Goal: Information Seeking & Learning: Learn about a topic

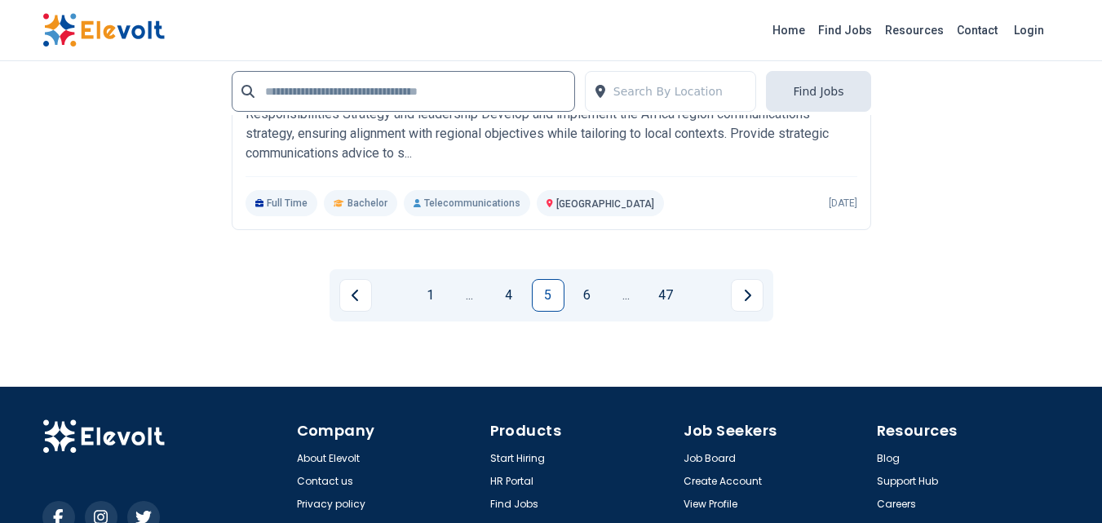
scroll to position [3831, 0]
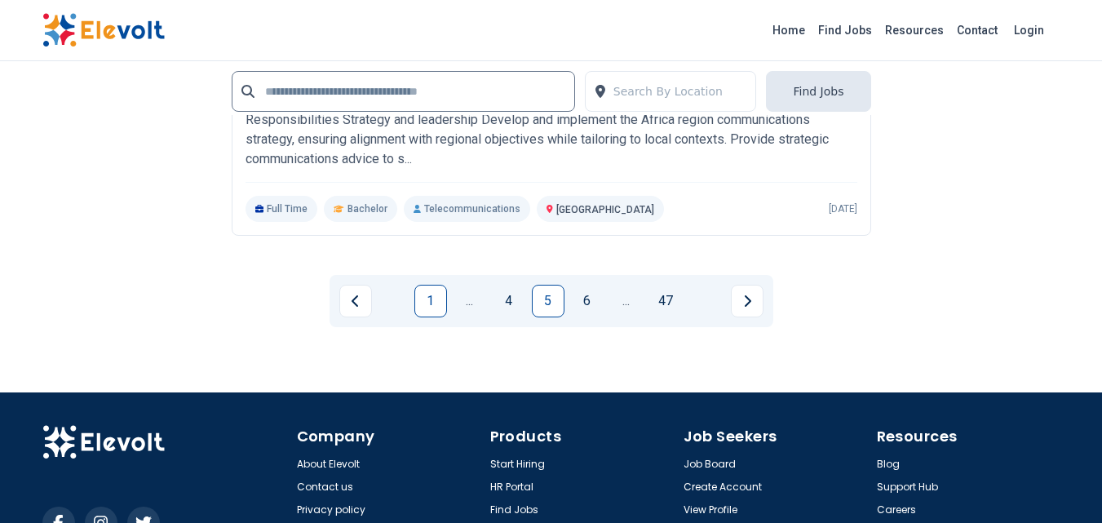
click at [430, 303] on link "1" at bounding box center [430, 301] width 33 height 33
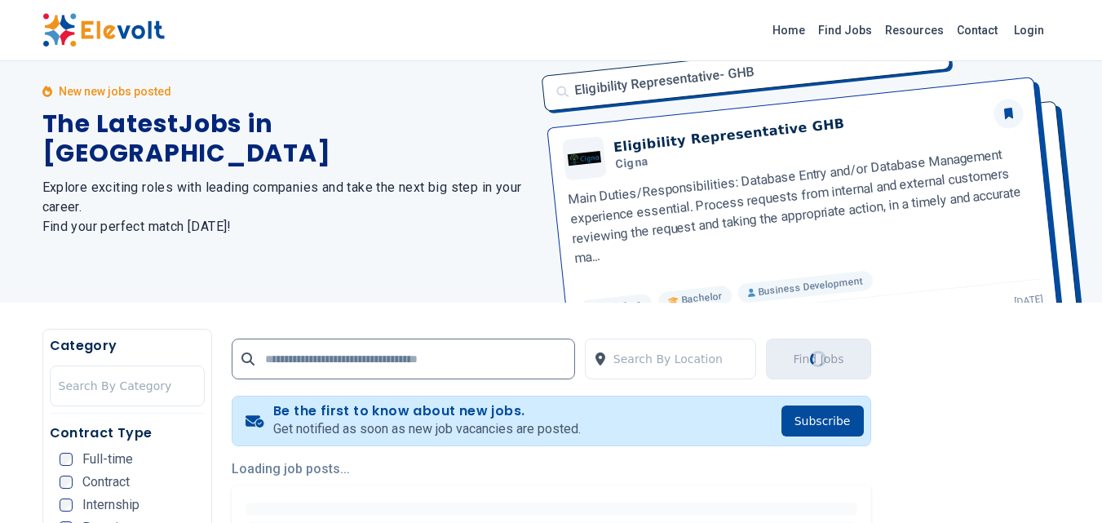
scroll to position [0, 0]
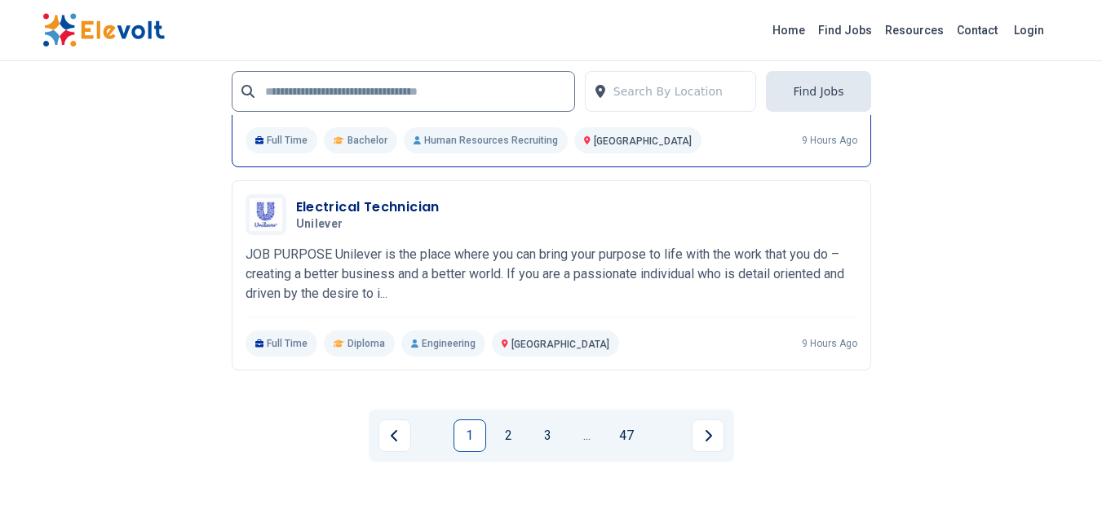
scroll to position [3706, 0]
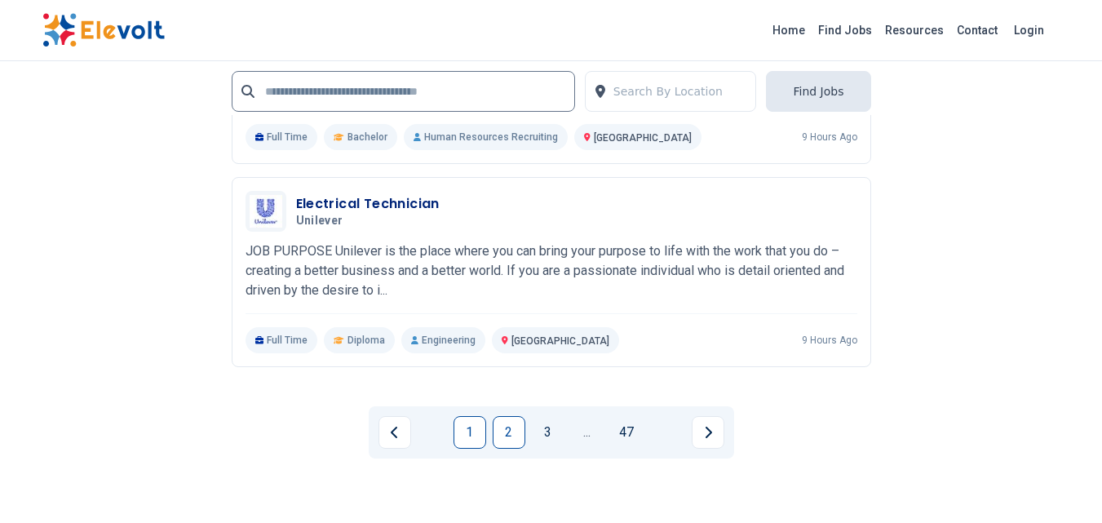
click at [510, 436] on link "2" at bounding box center [509, 432] width 33 height 33
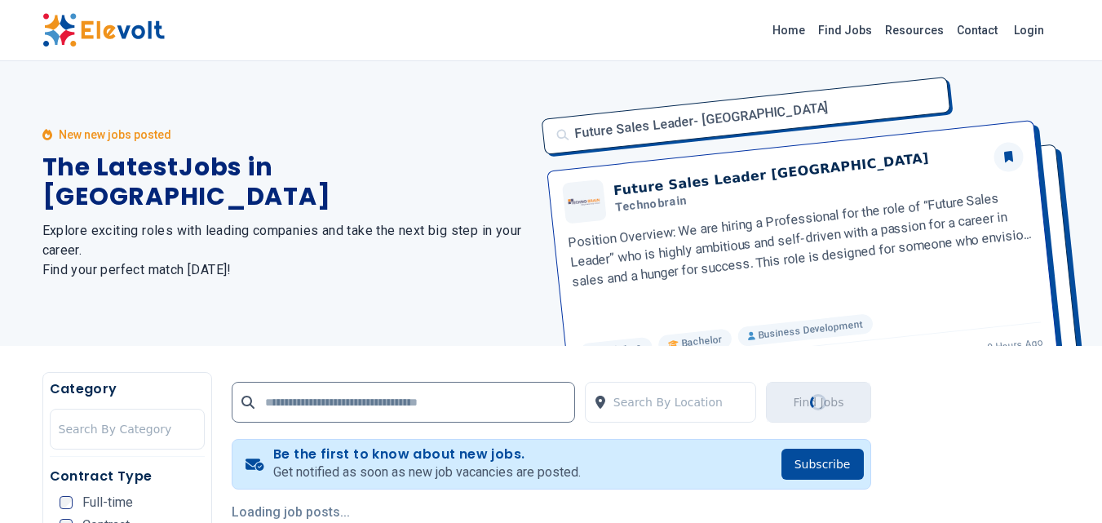
scroll to position [0, 0]
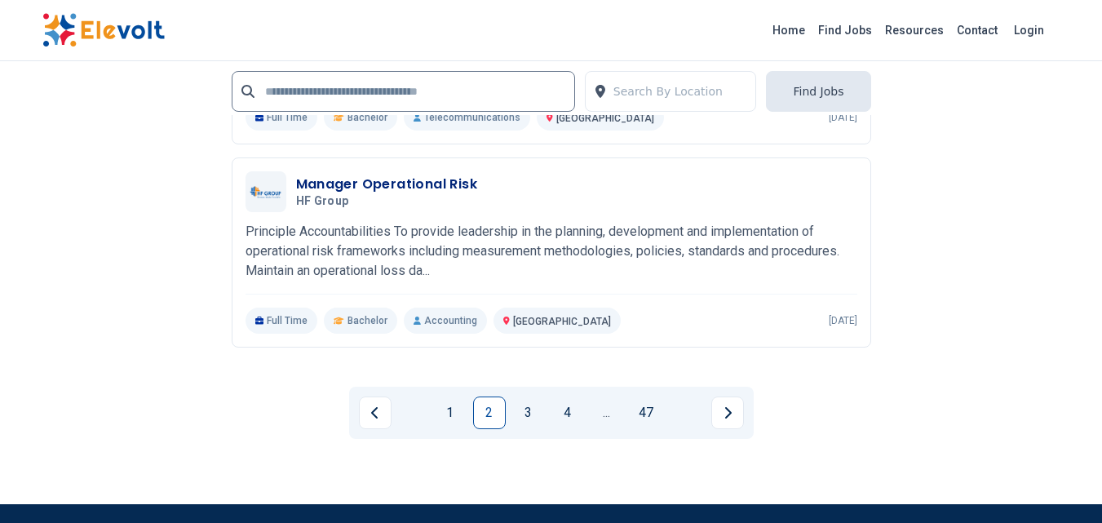
scroll to position [3317, 0]
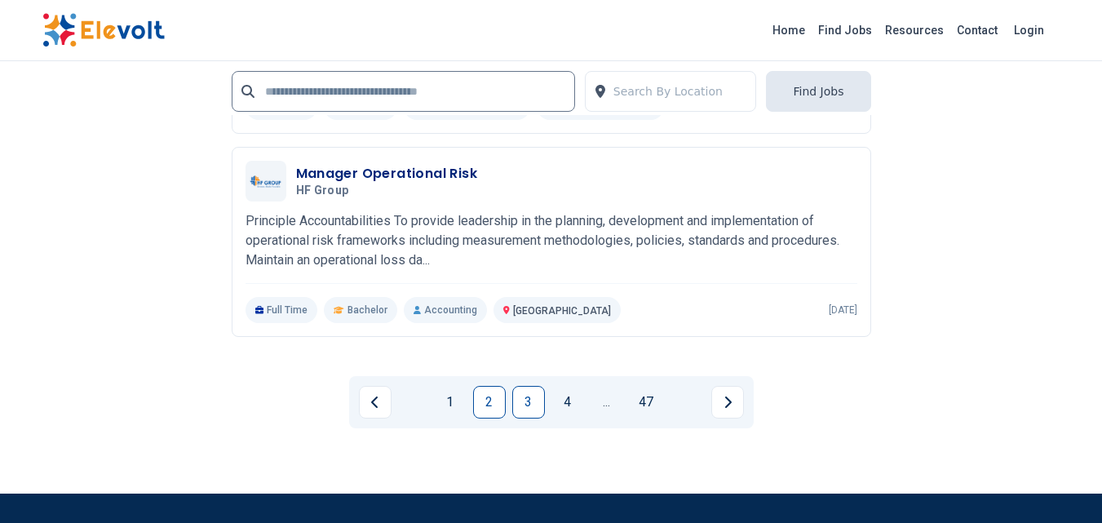
click at [540, 396] on link "3" at bounding box center [528, 402] width 33 height 33
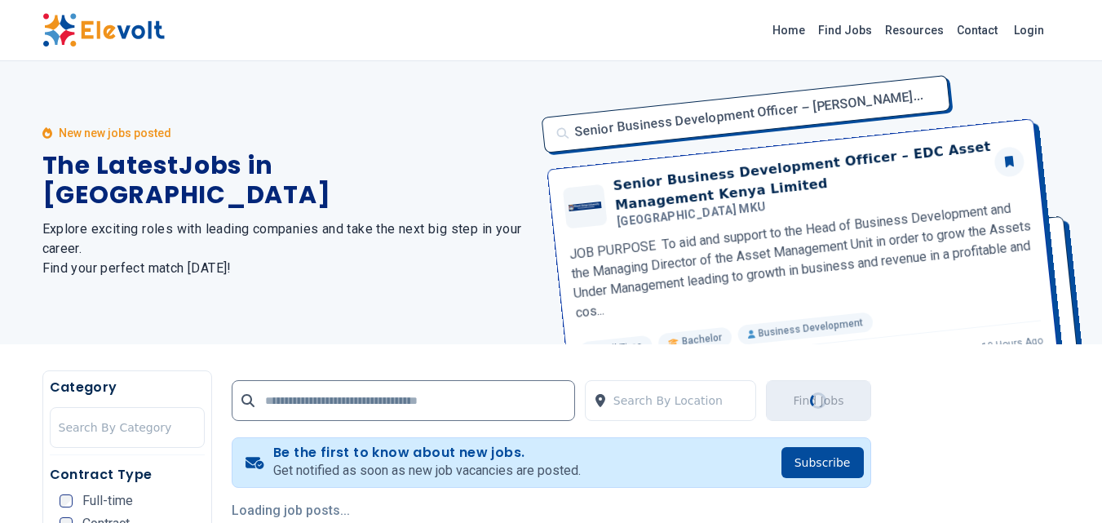
scroll to position [0, 0]
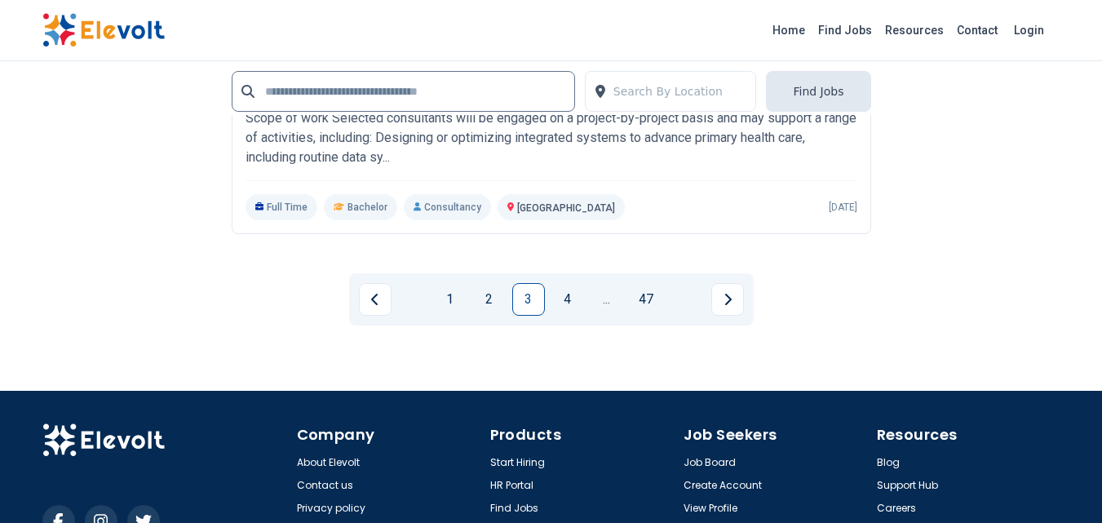
scroll to position [3452, 0]
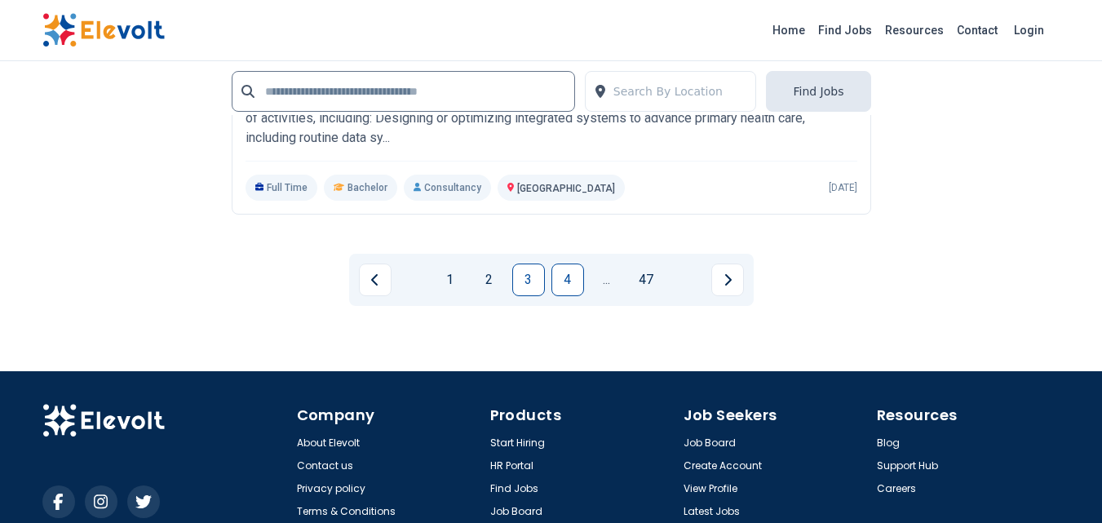
click at [566, 280] on link "4" at bounding box center [567, 279] width 33 height 33
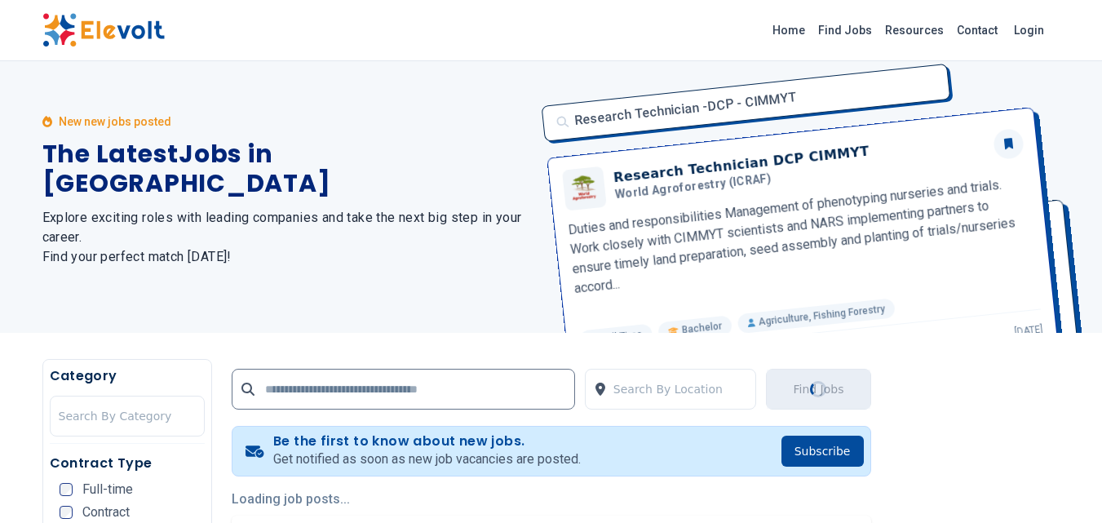
scroll to position [0, 0]
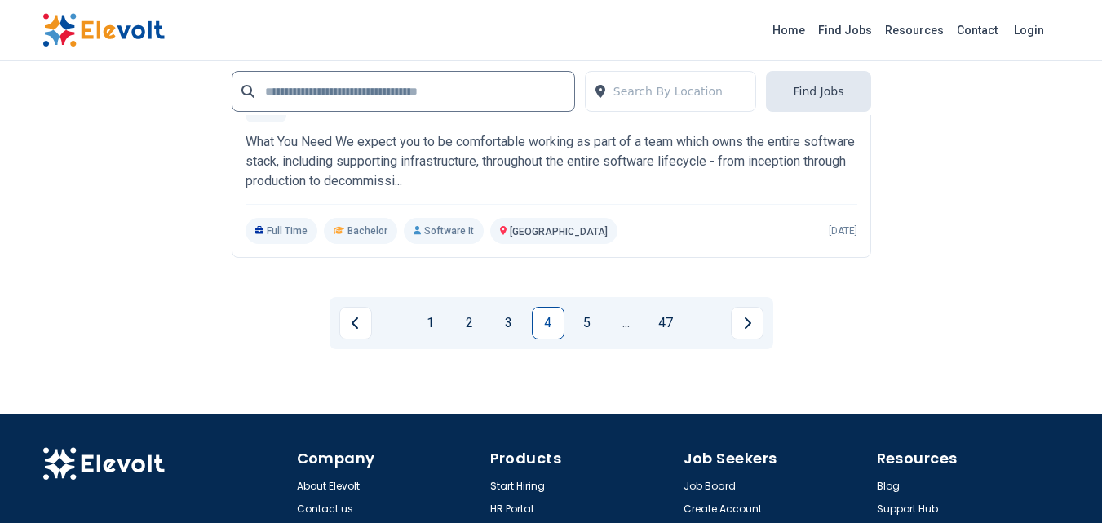
scroll to position [3517, 0]
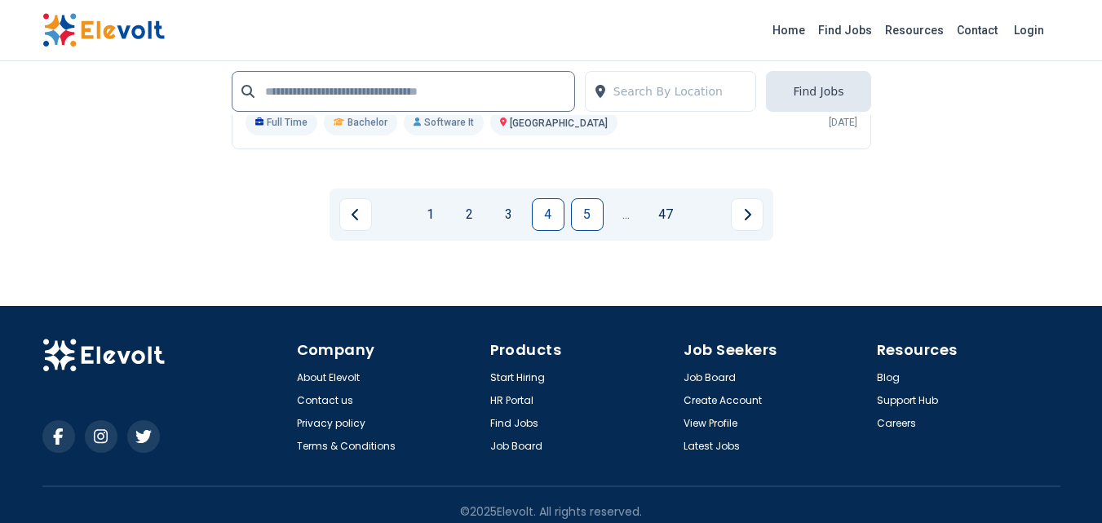
click at [590, 205] on link "5" at bounding box center [587, 214] width 33 height 33
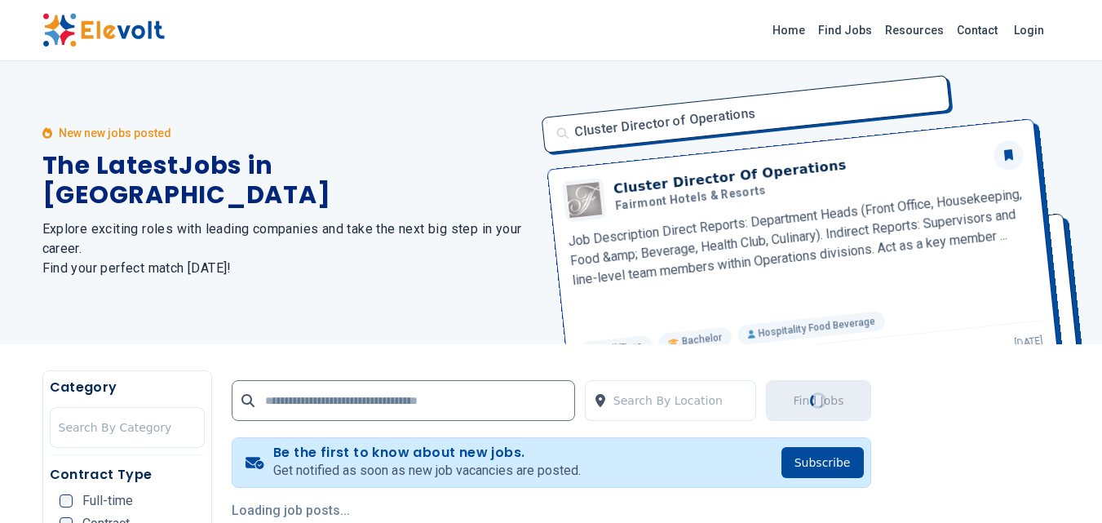
scroll to position [0, 0]
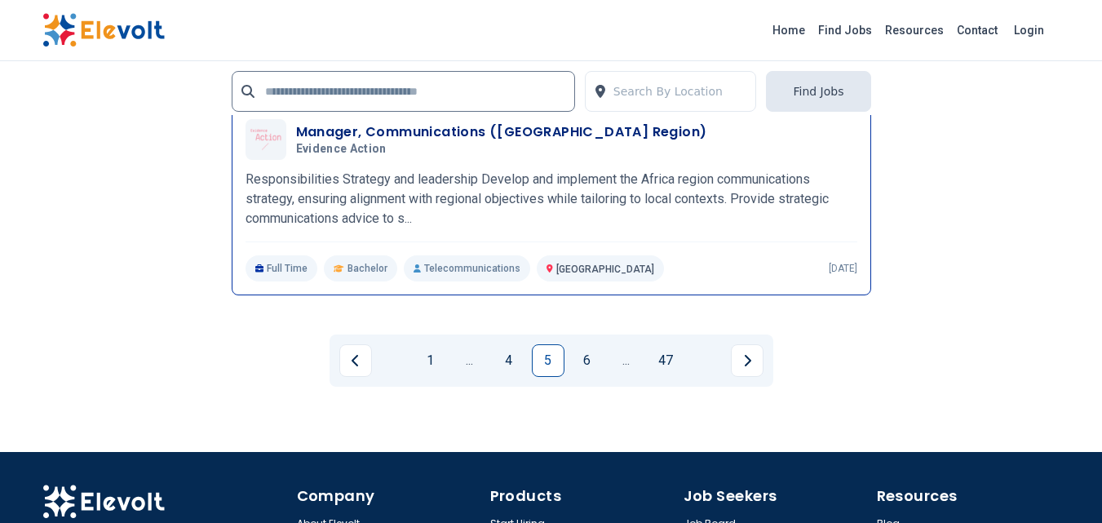
scroll to position [3412, 0]
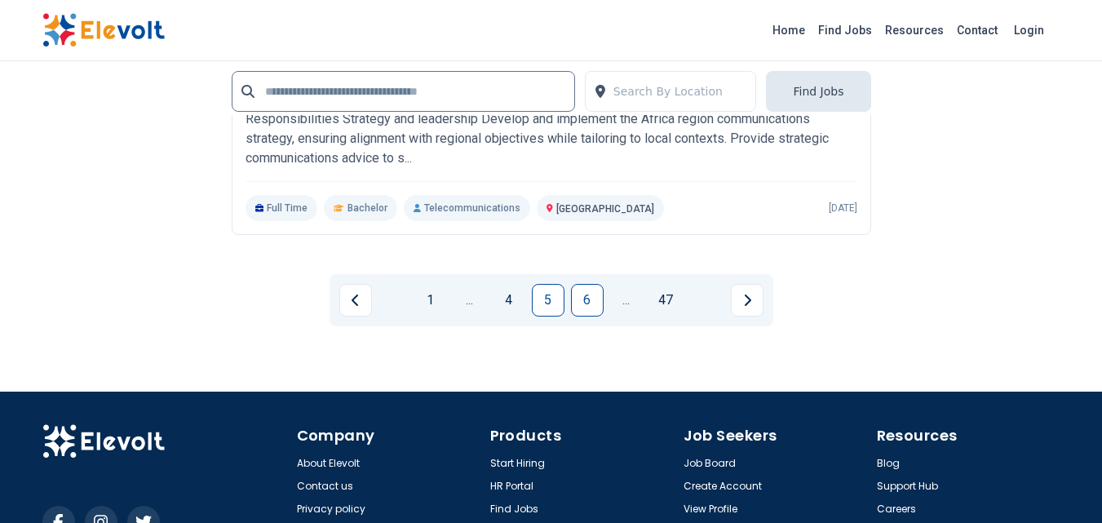
click at [574, 309] on link "6" at bounding box center [587, 300] width 33 height 33
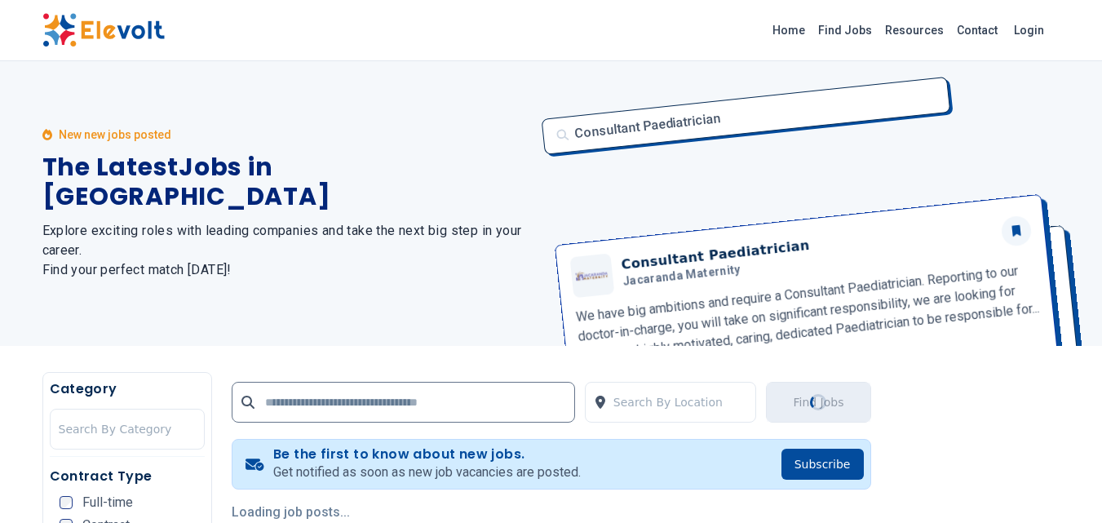
scroll to position [0, 0]
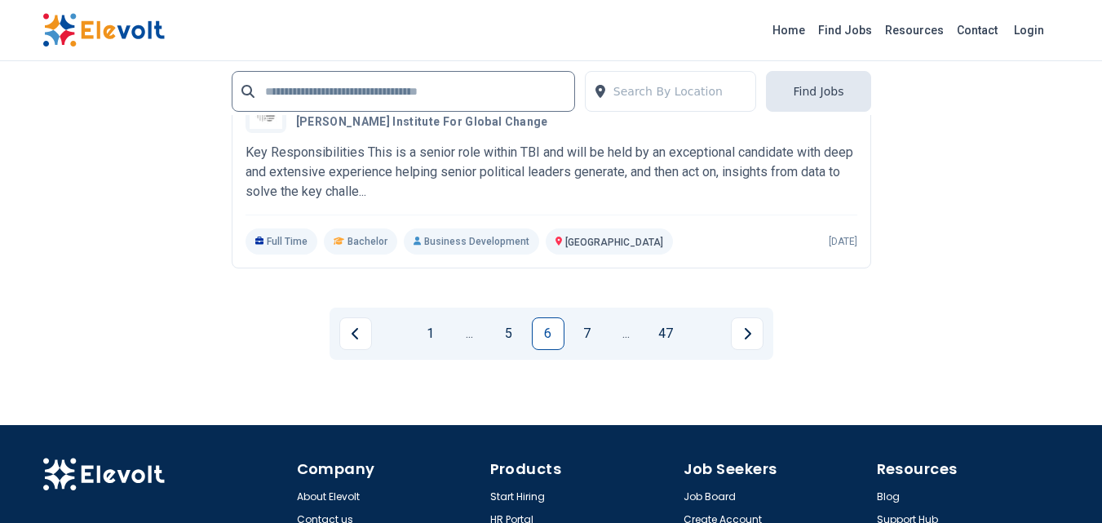
scroll to position [3516, 0]
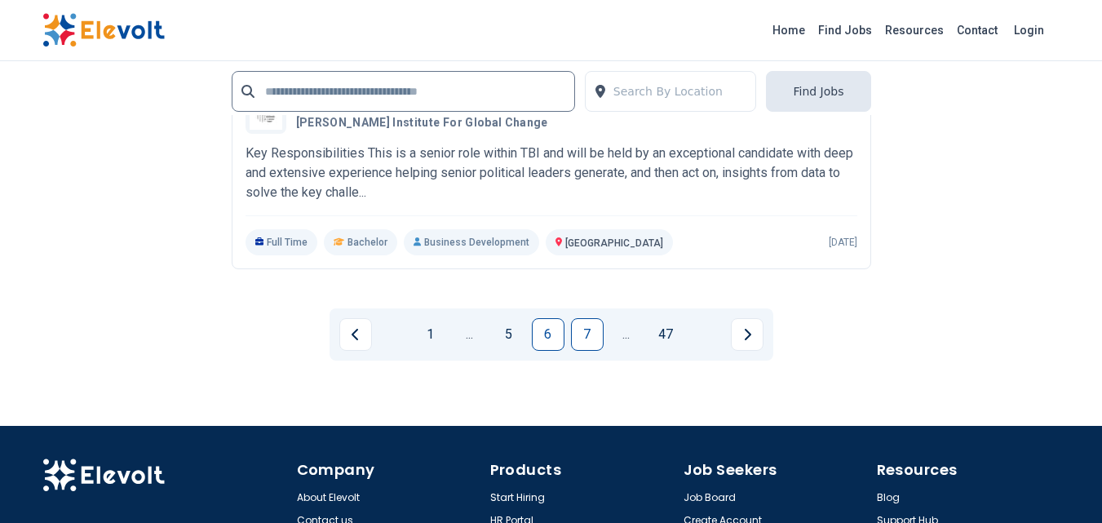
click at [592, 332] on link "7" at bounding box center [587, 334] width 33 height 33
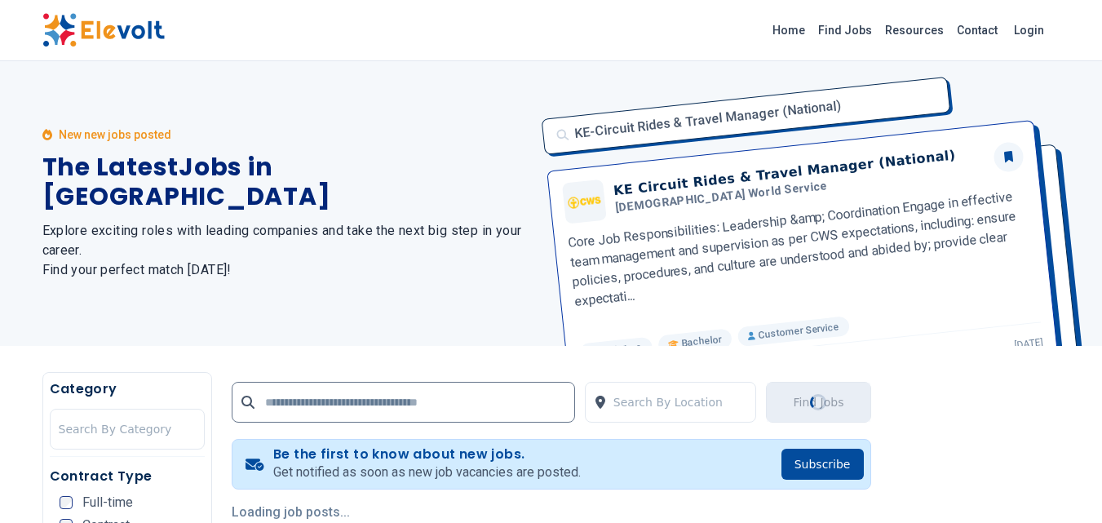
scroll to position [0, 0]
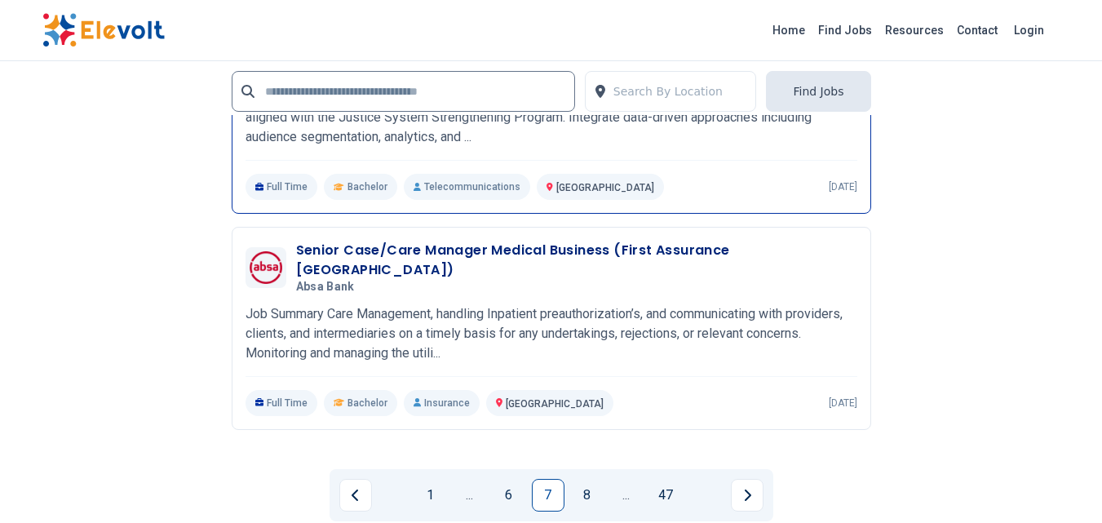
scroll to position [3380, 0]
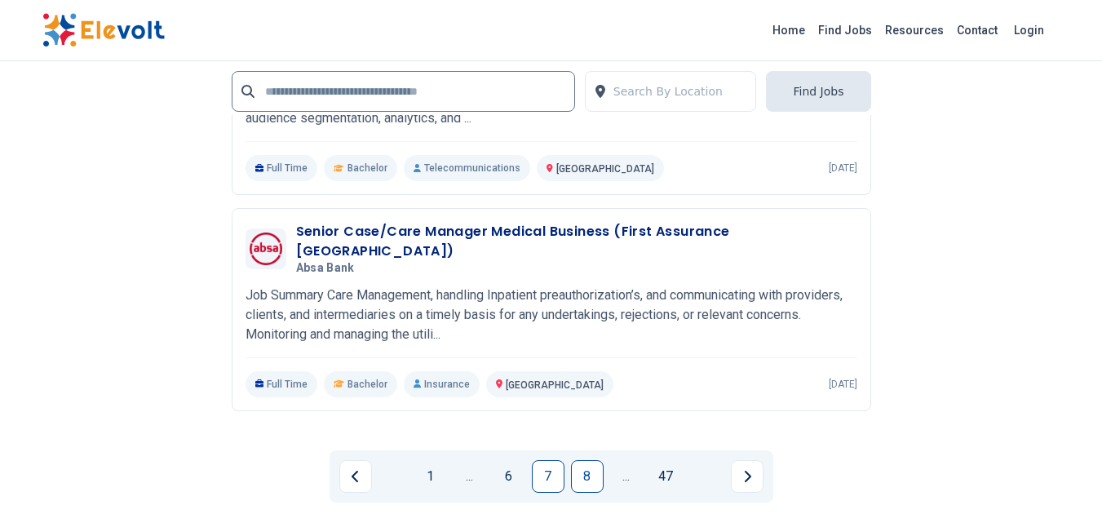
click at [583, 469] on link "8" at bounding box center [587, 476] width 33 height 33
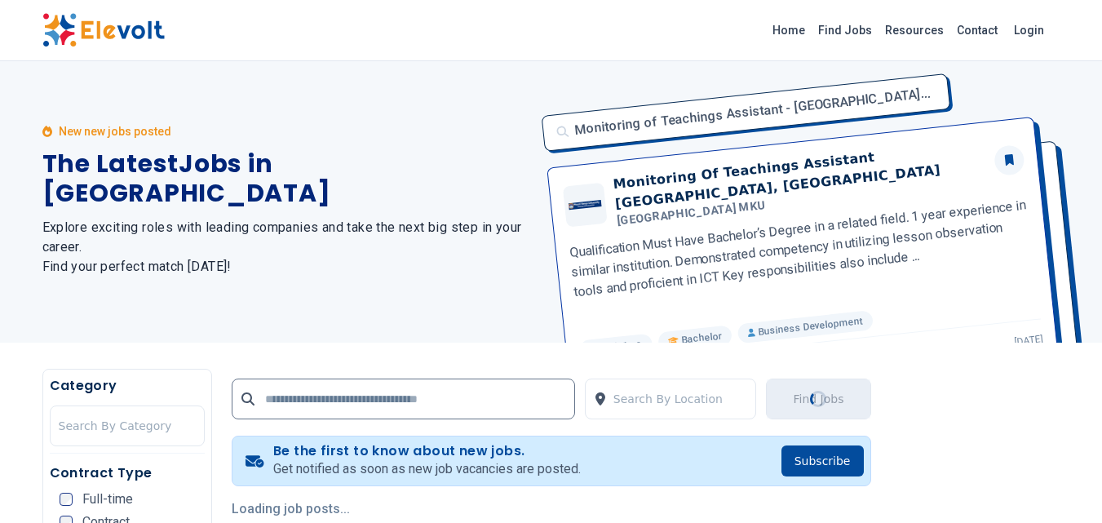
scroll to position [0, 0]
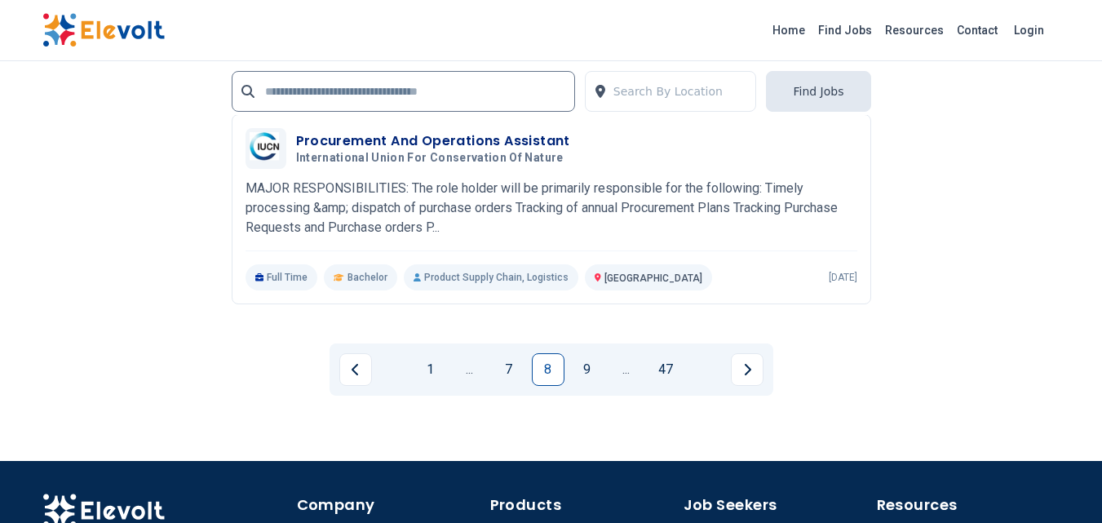
scroll to position [3353, 0]
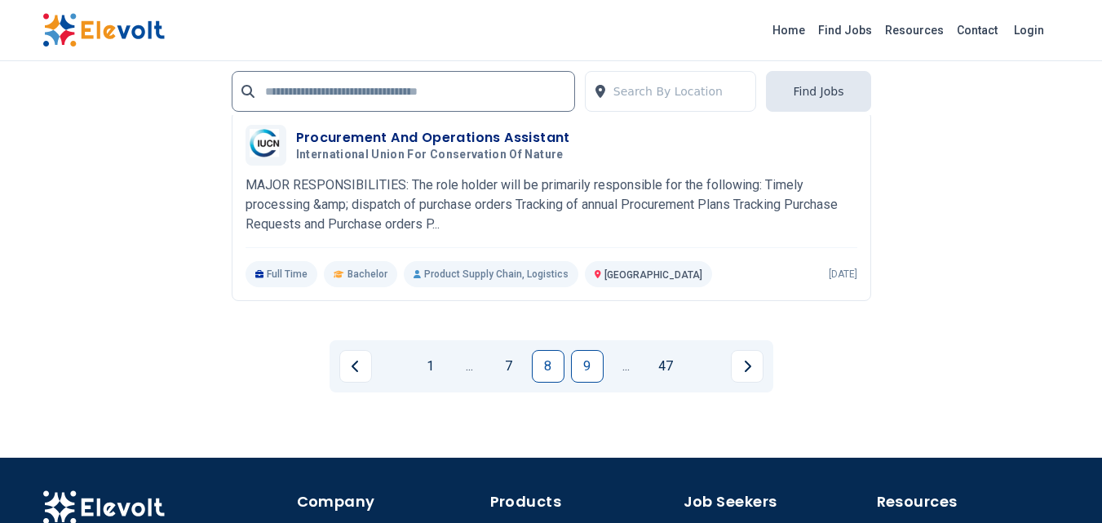
click at [578, 363] on link "9" at bounding box center [587, 366] width 33 height 33
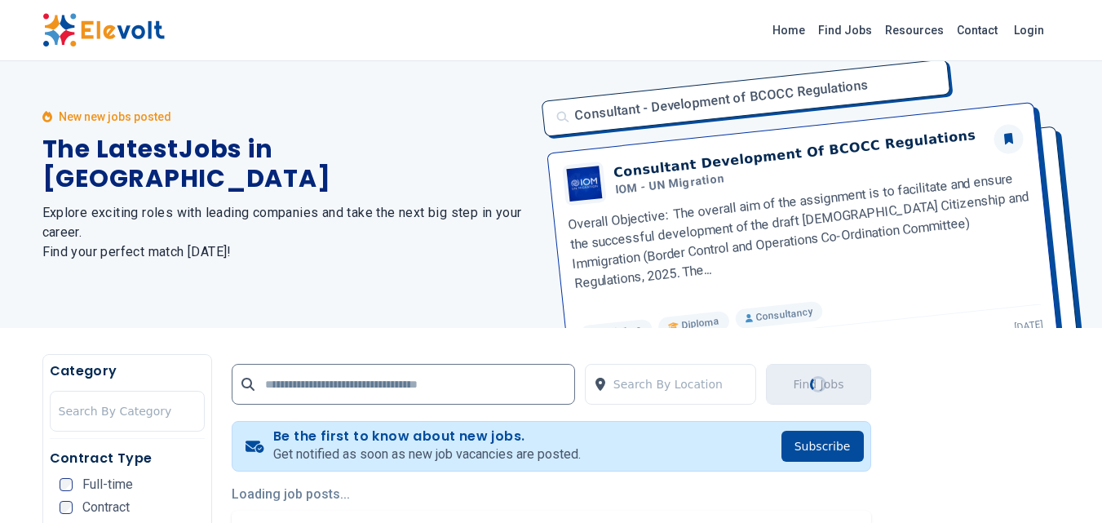
scroll to position [0, 0]
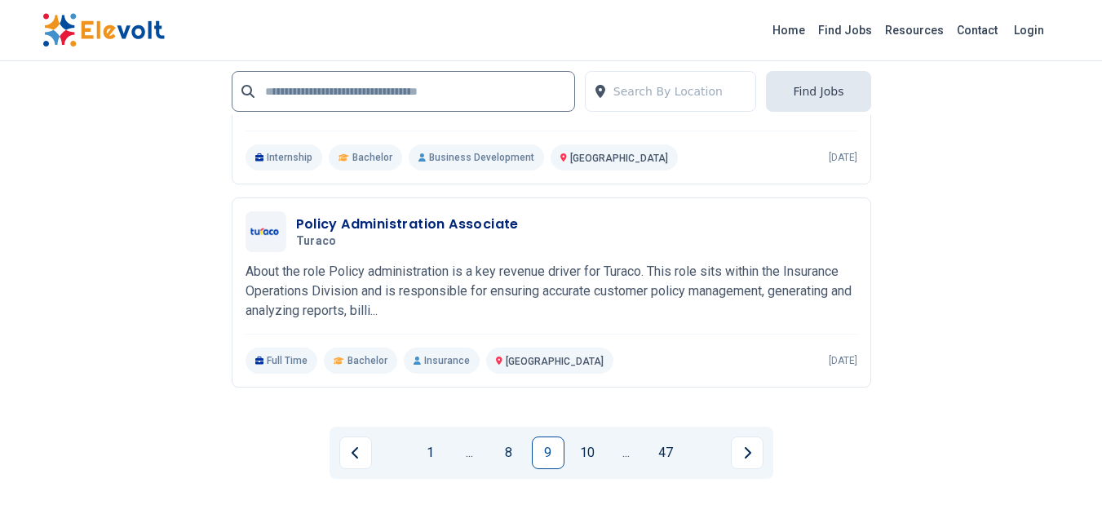
scroll to position [3318, 0]
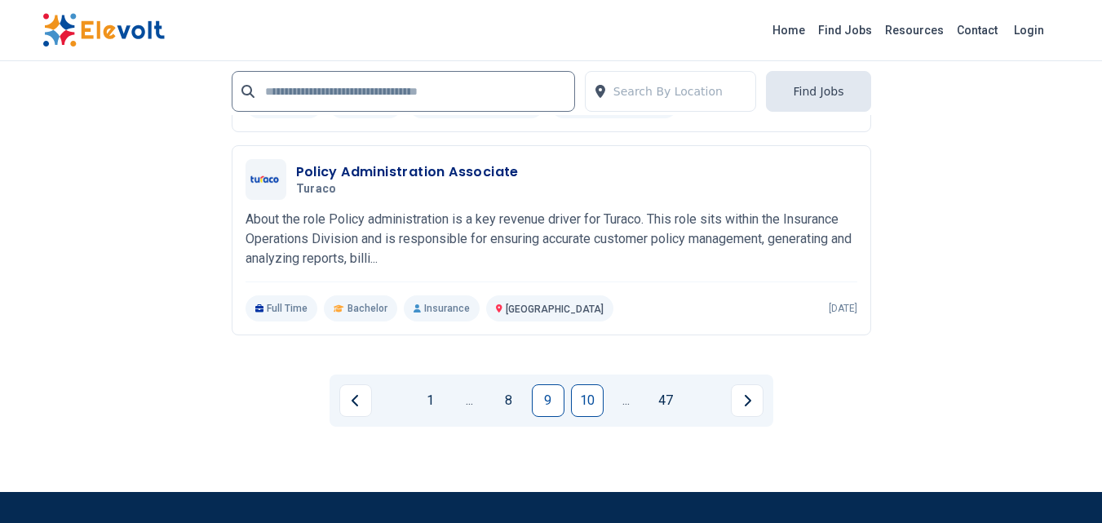
click at [586, 396] on link "10" at bounding box center [587, 400] width 33 height 33
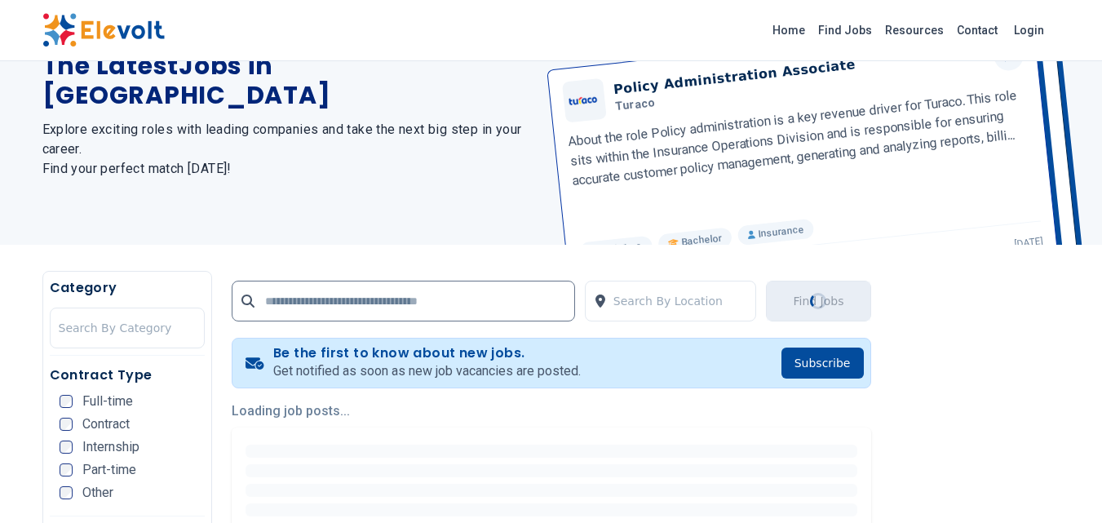
scroll to position [218, 0]
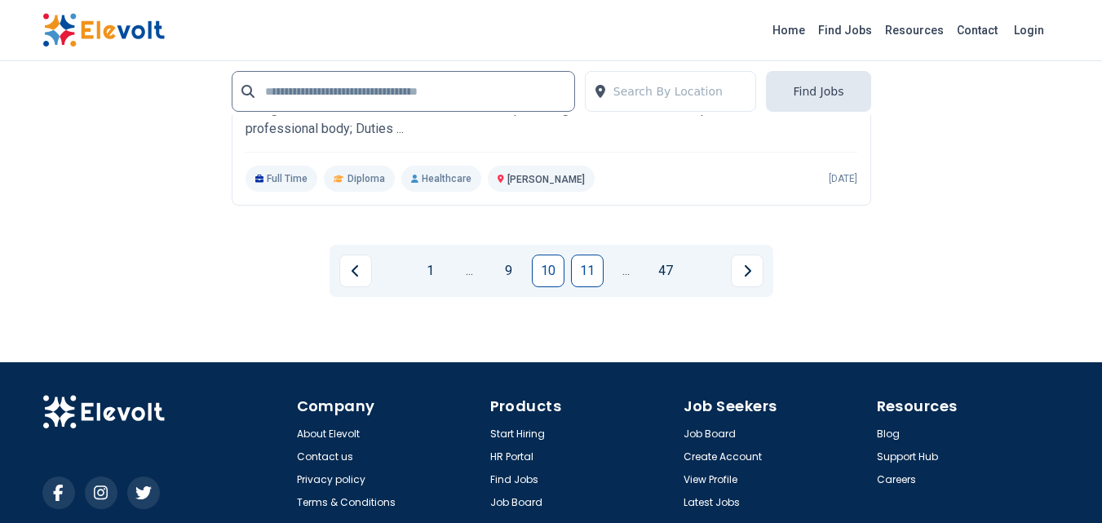
click at [581, 272] on link "11" at bounding box center [587, 270] width 33 height 33
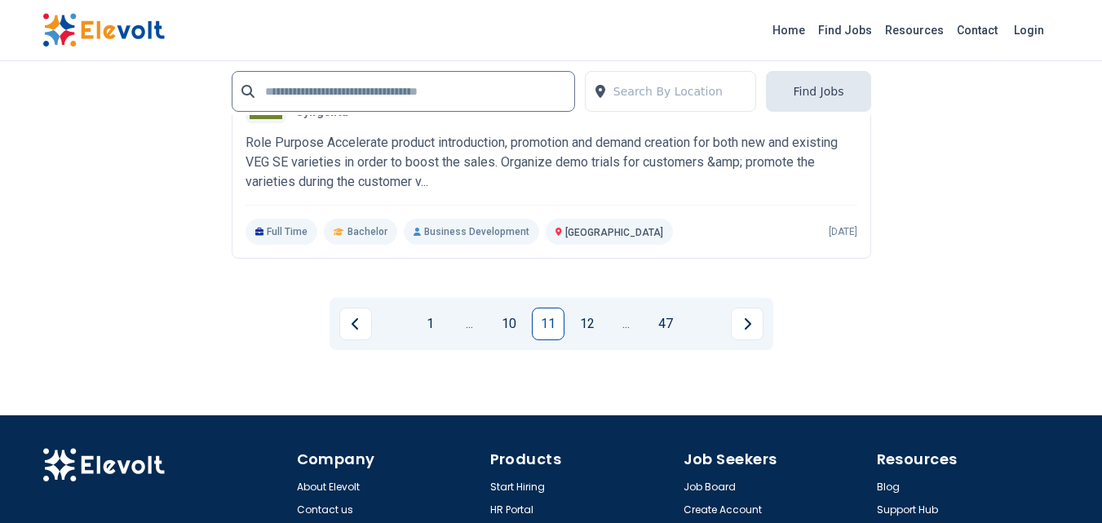
scroll to position [3361, 0]
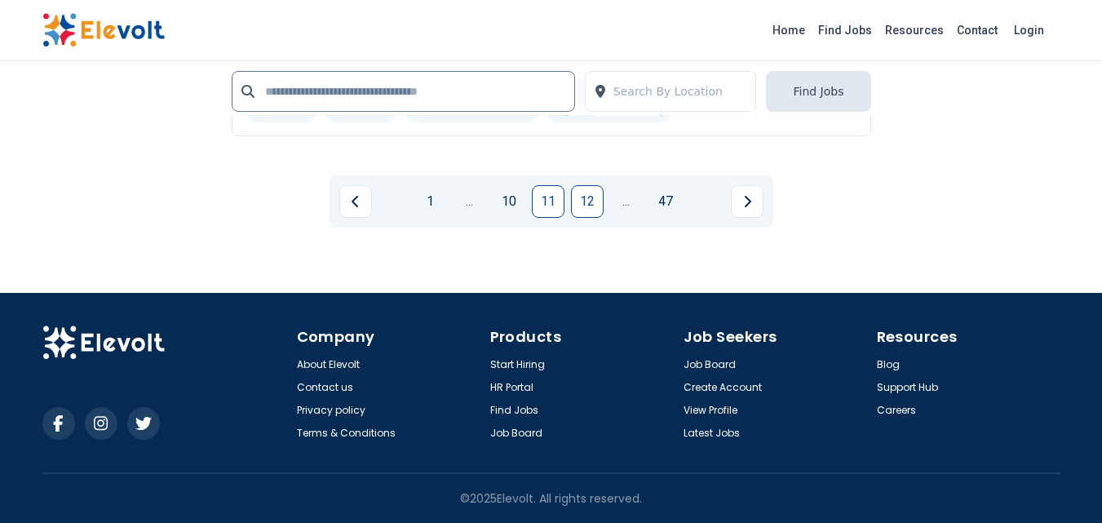
click at [586, 205] on link "12" at bounding box center [587, 201] width 33 height 33
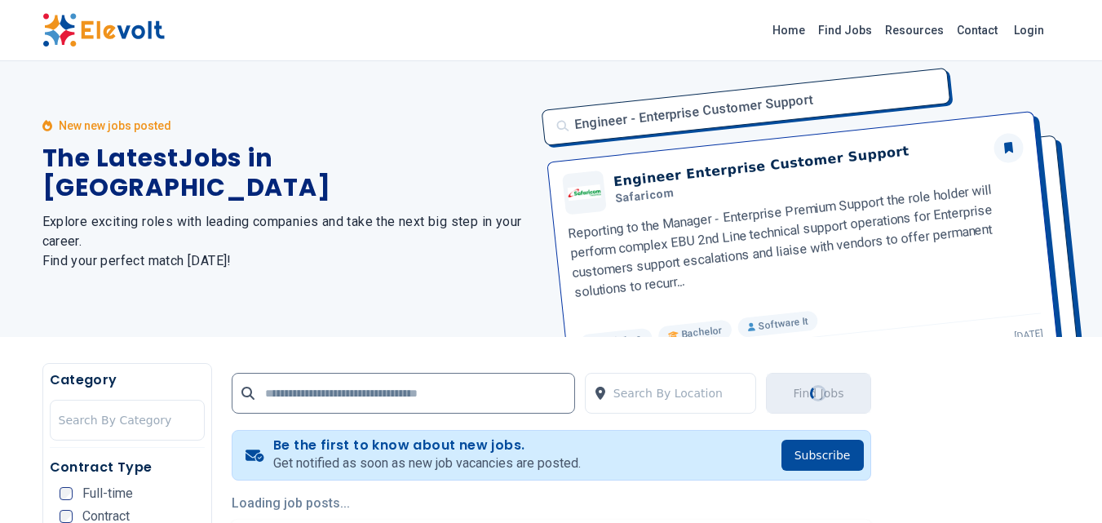
scroll to position [0, 0]
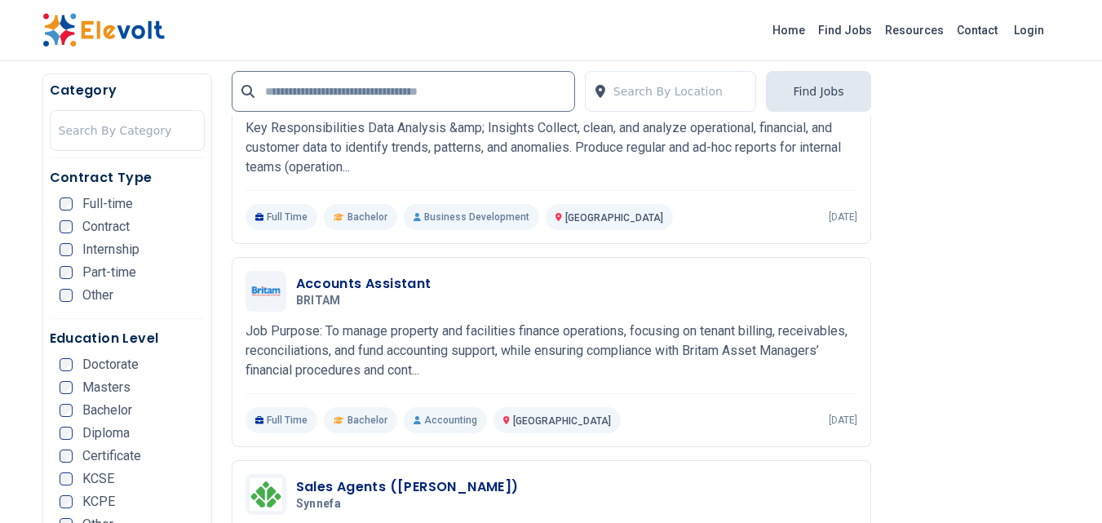
scroll to position [1731, 0]
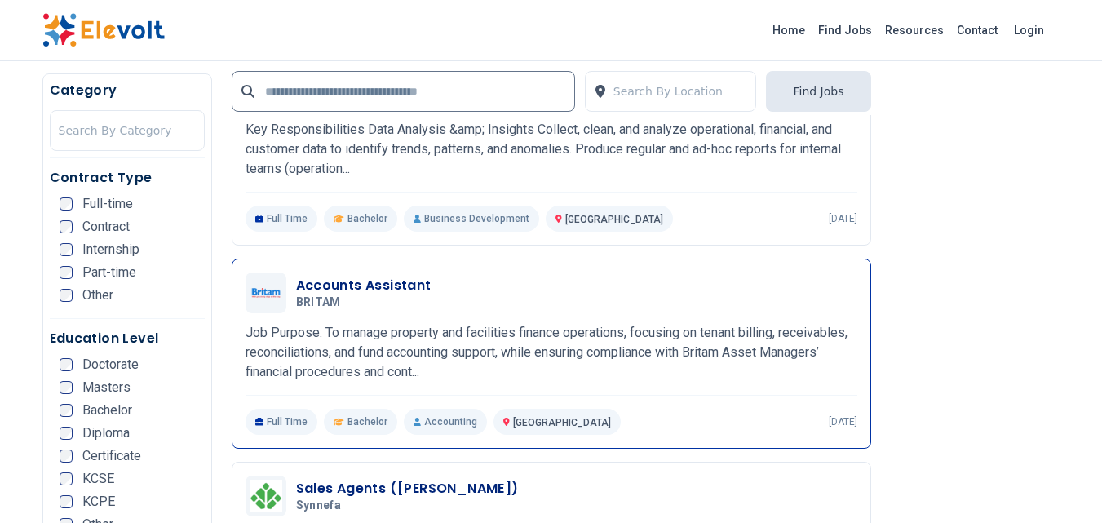
click at [493, 346] on p "Job Purpose: To manage property and facilities finance operations, focusing on …" at bounding box center [551, 352] width 612 height 59
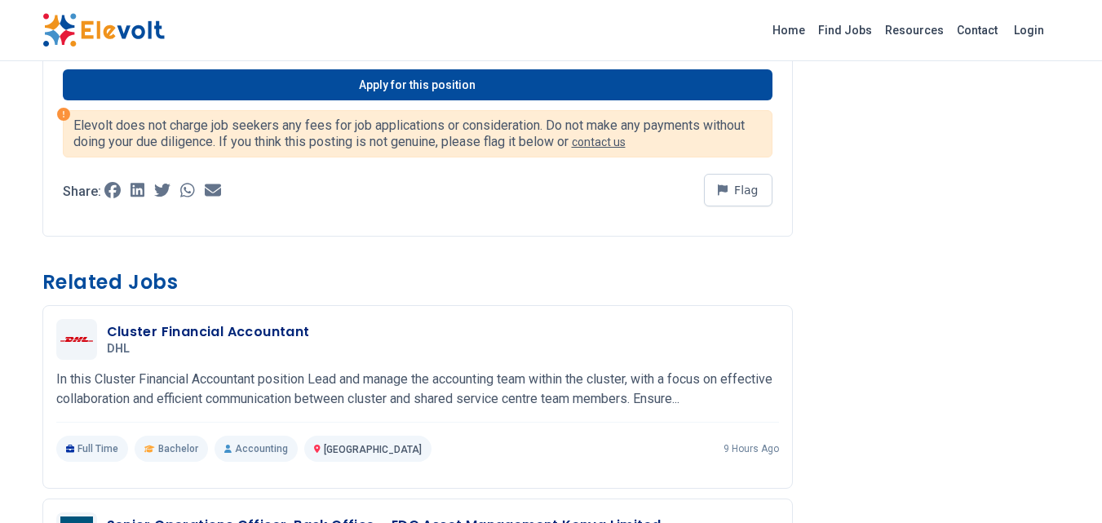
scroll to position [1069, 0]
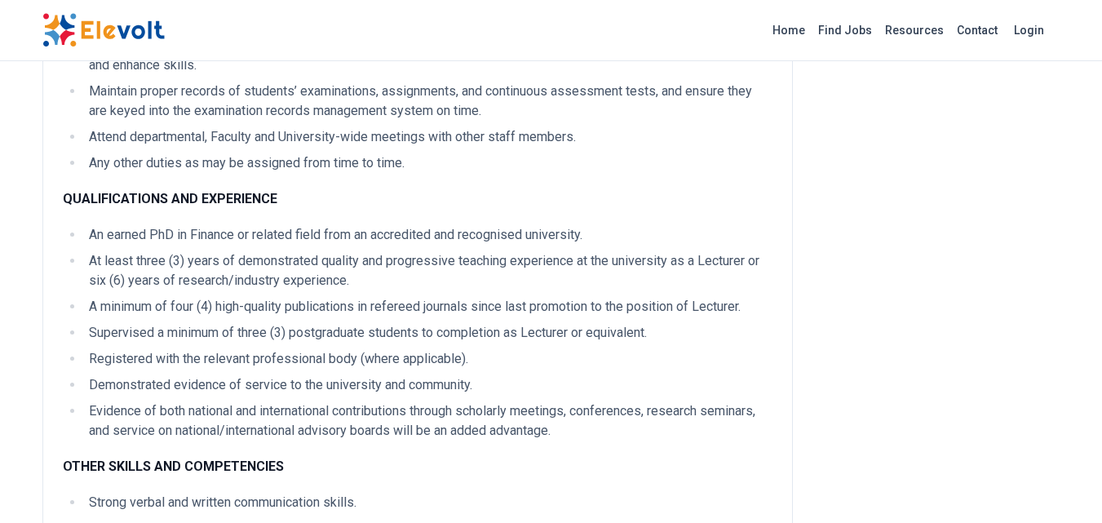
scroll to position [634, 0]
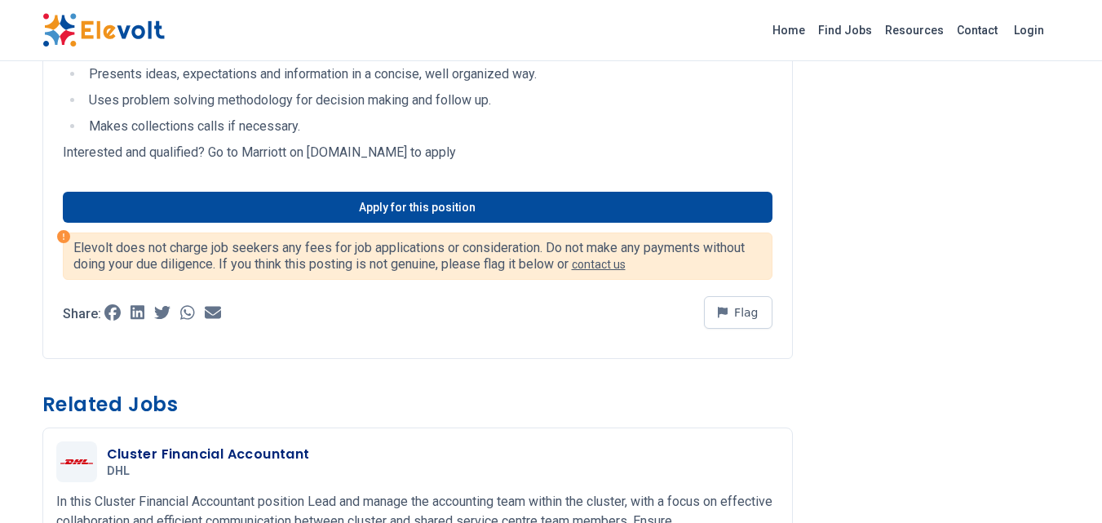
scroll to position [1876, 0]
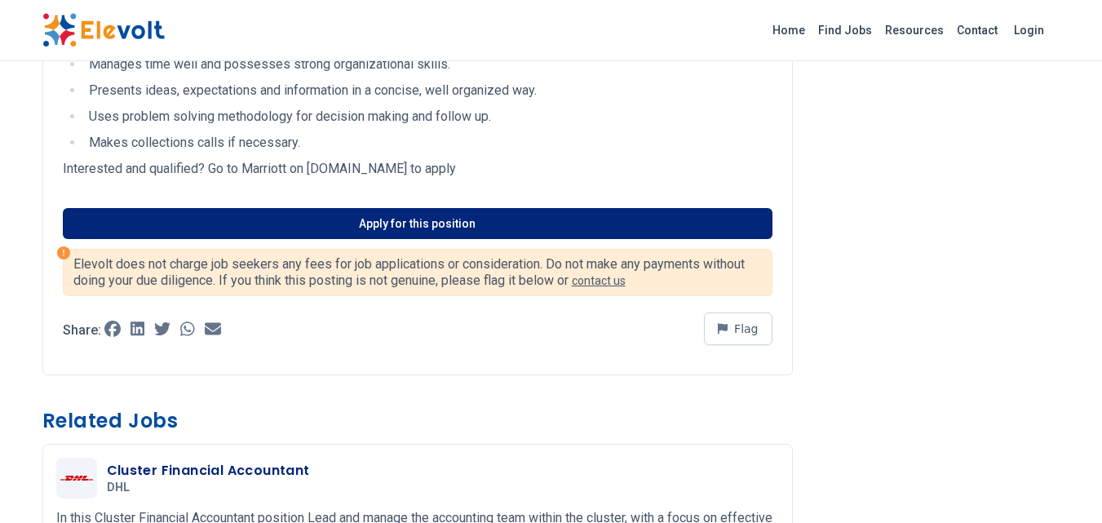
click at [313, 226] on link "Apply for this position" at bounding box center [418, 223] width 710 height 31
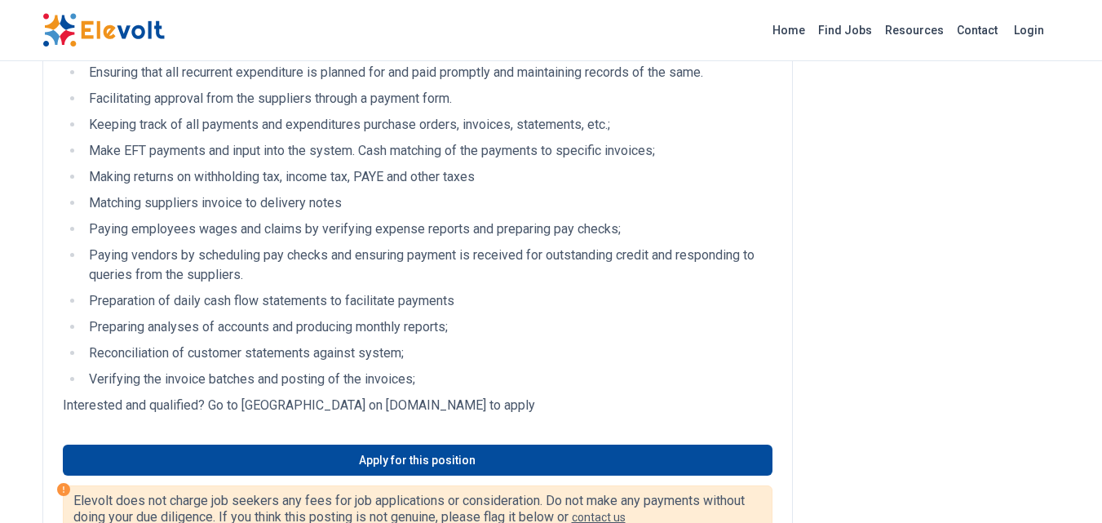
scroll to position [480, 0]
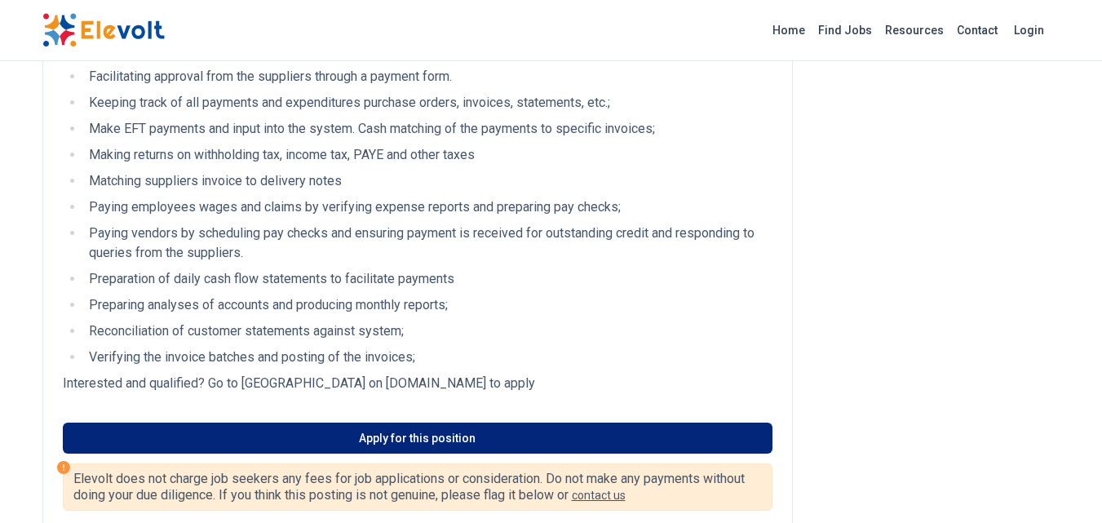
click at [368, 430] on link "Apply for this position" at bounding box center [418, 437] width 710 height 31
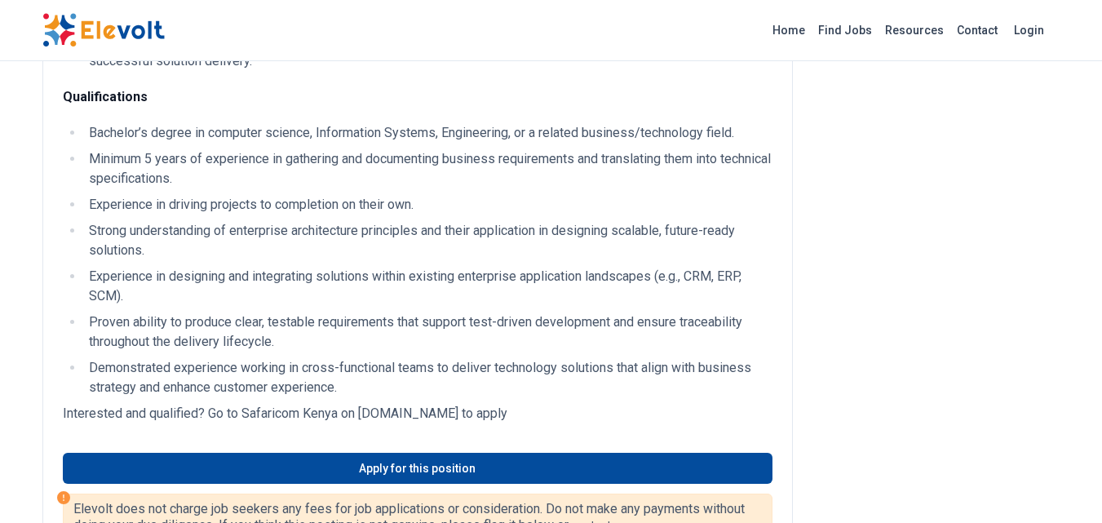
scroll to position [743, 0]
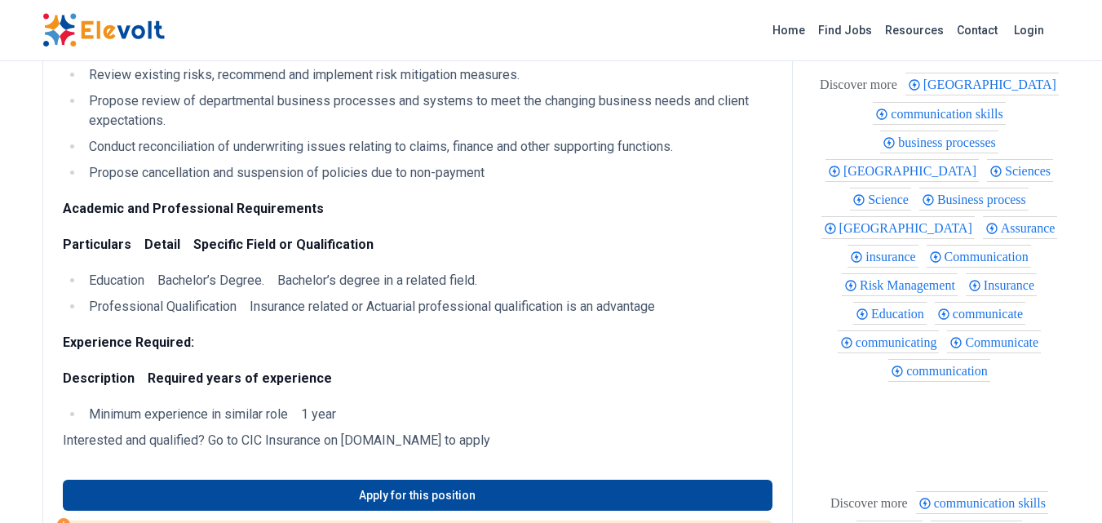
scroll to position [507, 0]
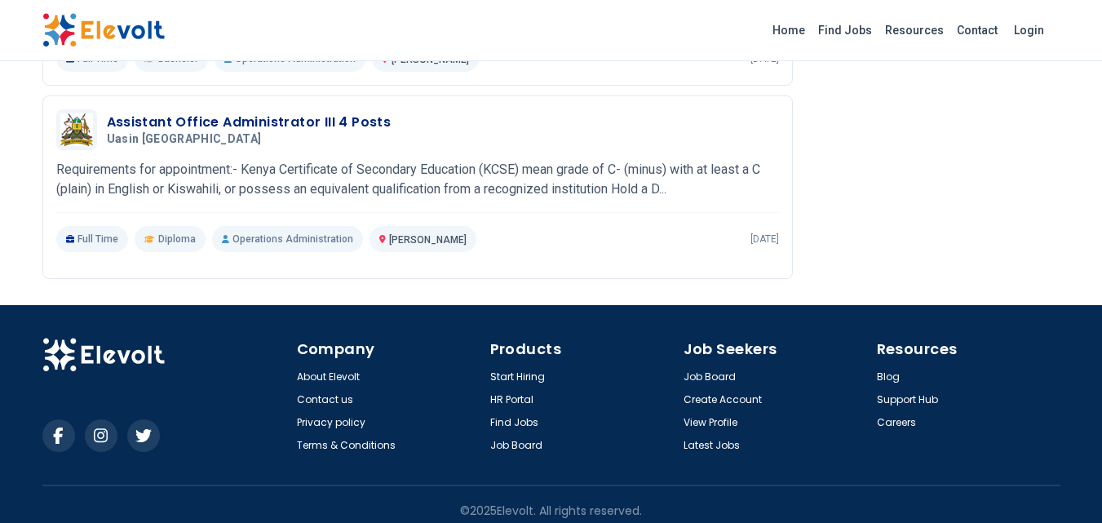
scroll to position [2151, 0]
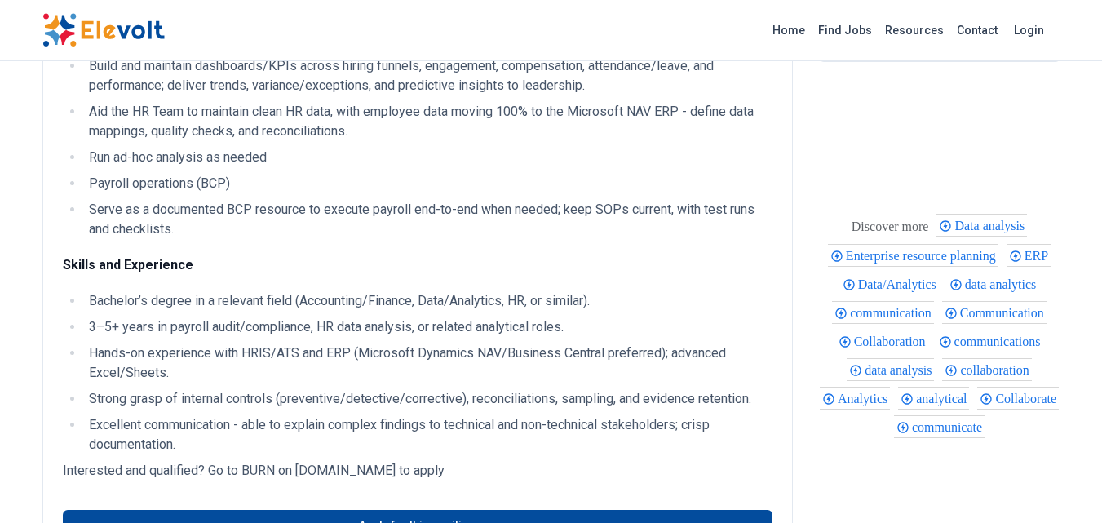
scroll to position [435, 0]
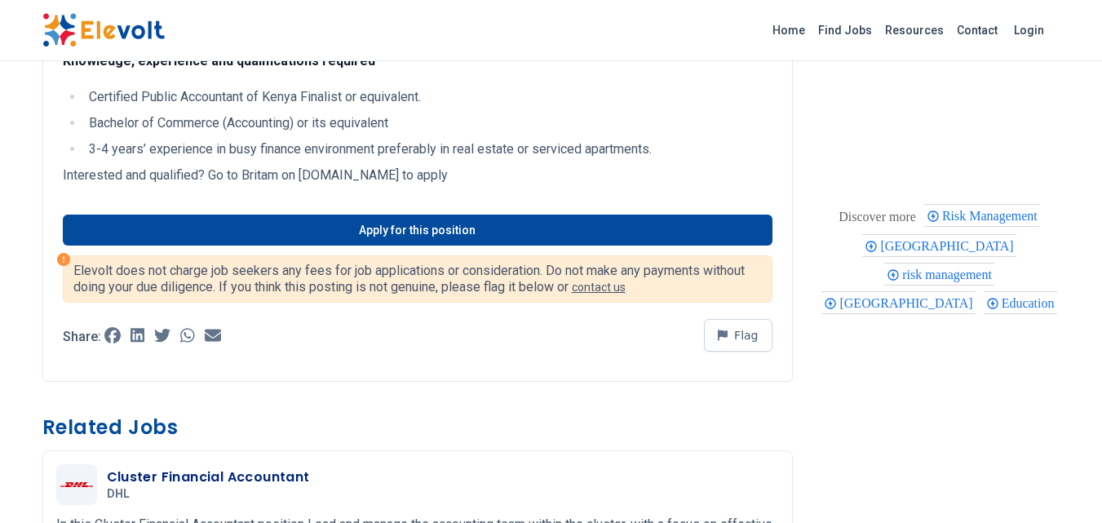
scroll to position [471, 0]
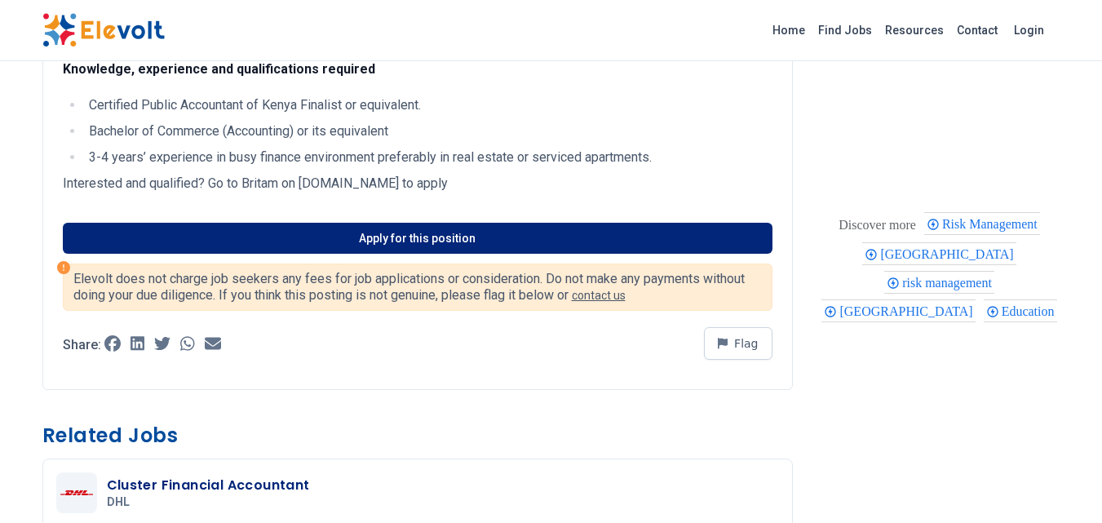
click at [281, 241] on link "Apply for this position" at bounding box center [418, 238] width 710 height 31
